Goal: Navigation & Orientation: Find specific page/section

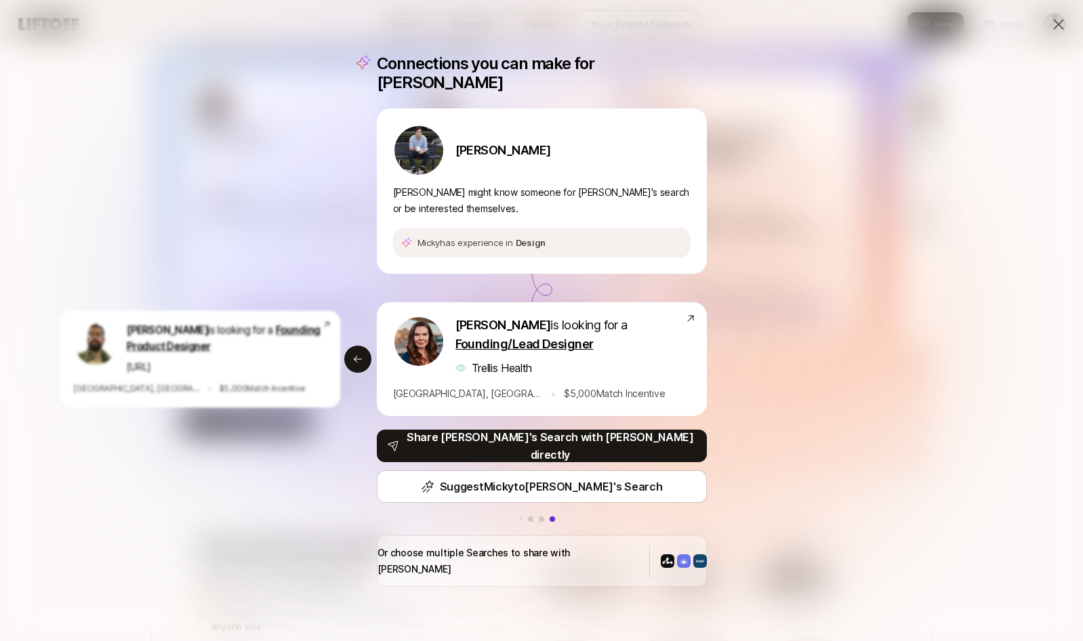
drag, startPoint x: 399, startPoint y: 68, endPoint x: 828, endPoint y: 36, distance: 430.3
click at [400, 68] on div "Connections you can make for [PERSON_NAME] [PERSON_NAME] [PERSON_NAME] might kn…" at bounding box center [542, 320] width 363 height 565
click at [1060, 24] on icon at bounding box center [1059, 24] width 16 height 16
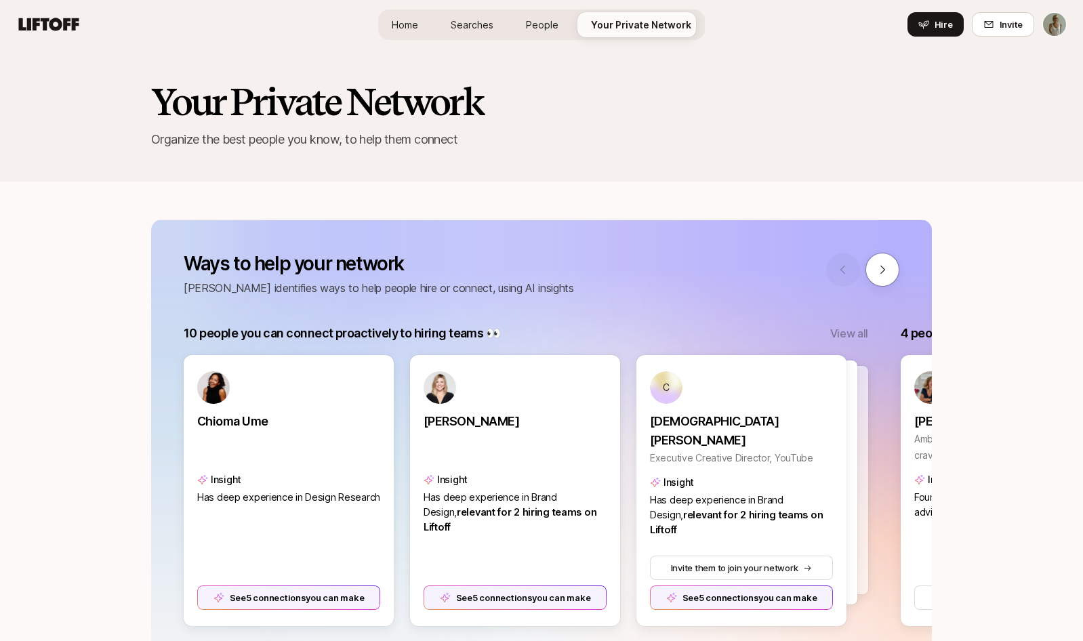
click at [545, 29] on span "People" at bounding box center [542, 25] width 33 height 14
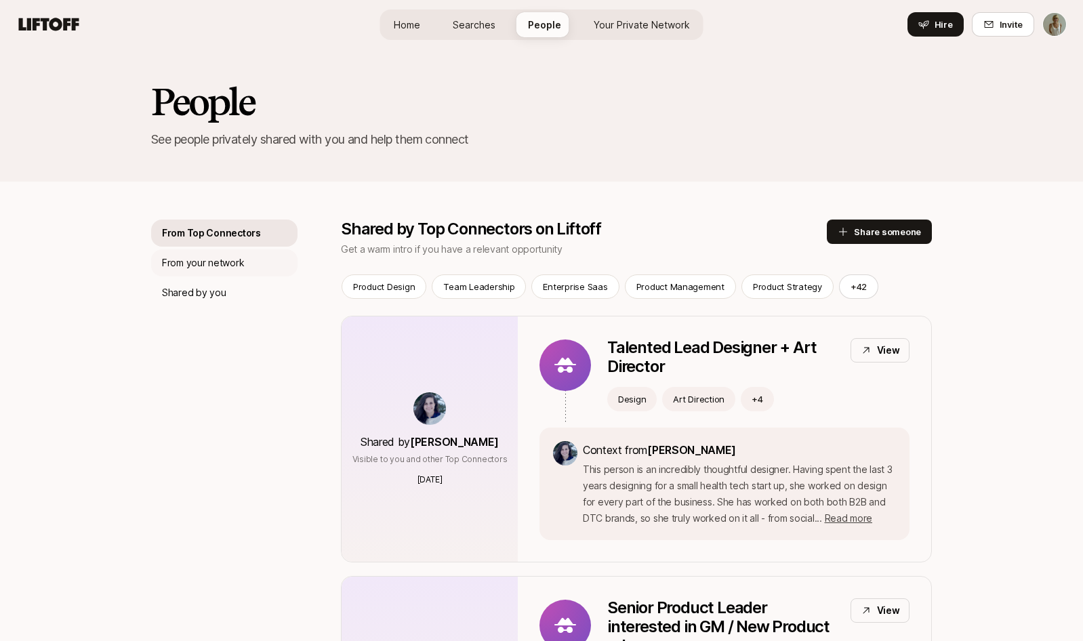
click at [171, 258] on p "From your network" at bounding box center [203, 263] width 82 height 16
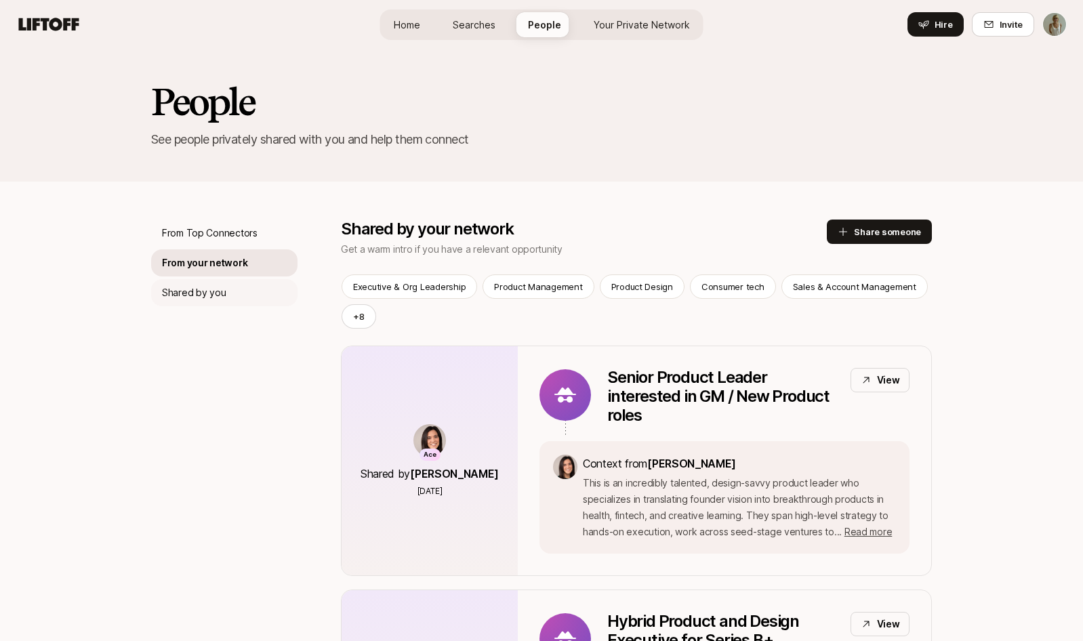
click at [180, 294] on p "Shared by you" at bounding box center [194, 293] width 64 height 16
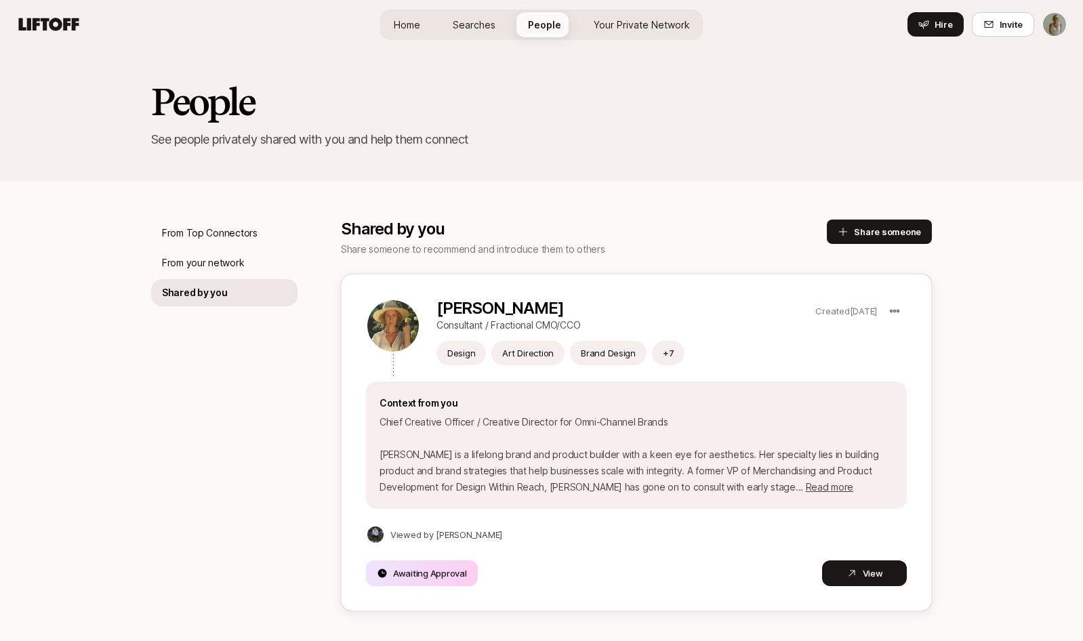
click at [441, 571] on p "Awaiting Approval" at bounding box center [430, 574] width 74 height 14
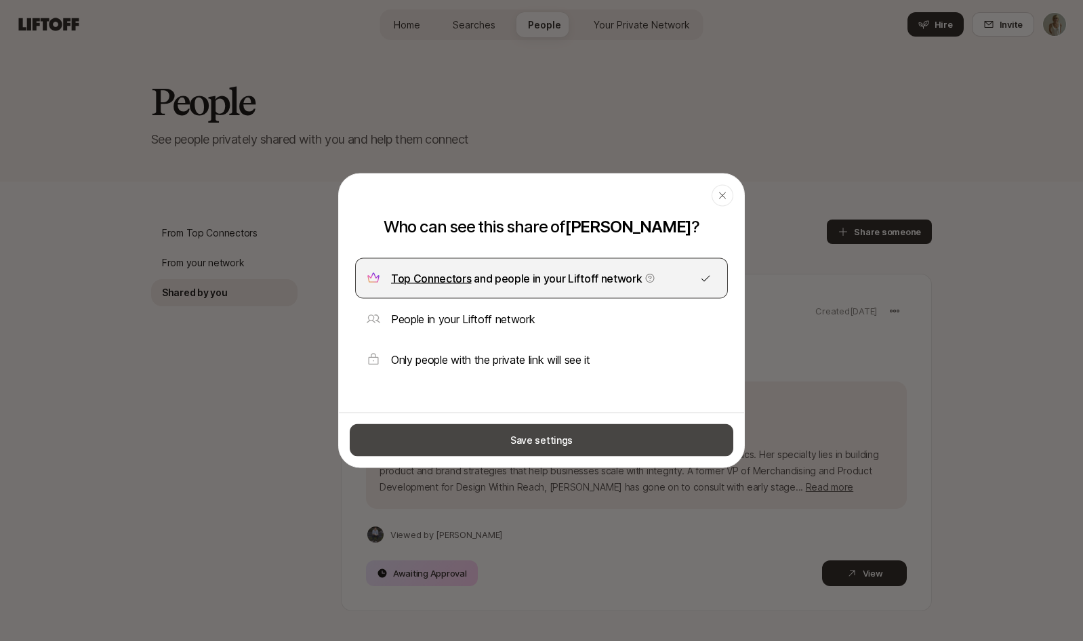
click at [531, 439] on button "Save settings" at bounding box center [542, 440] width 384 height 33
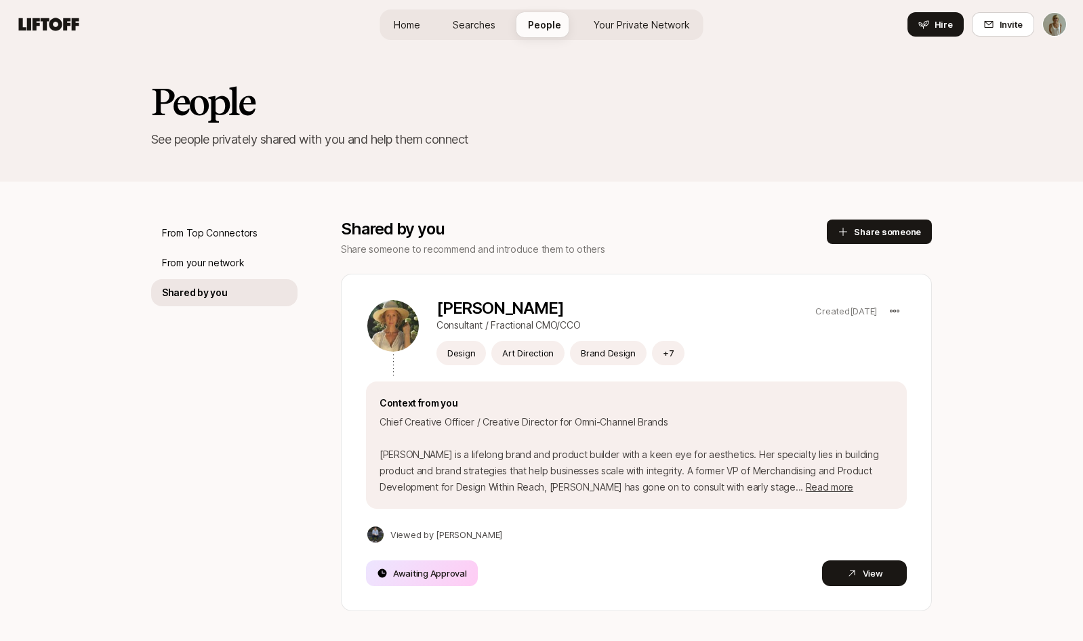
click at [487, 27] on span "Searches" at bounding box center [474, 25] width 43 height 14
